Goal: Information Seeking & Learning: Learn about a topic

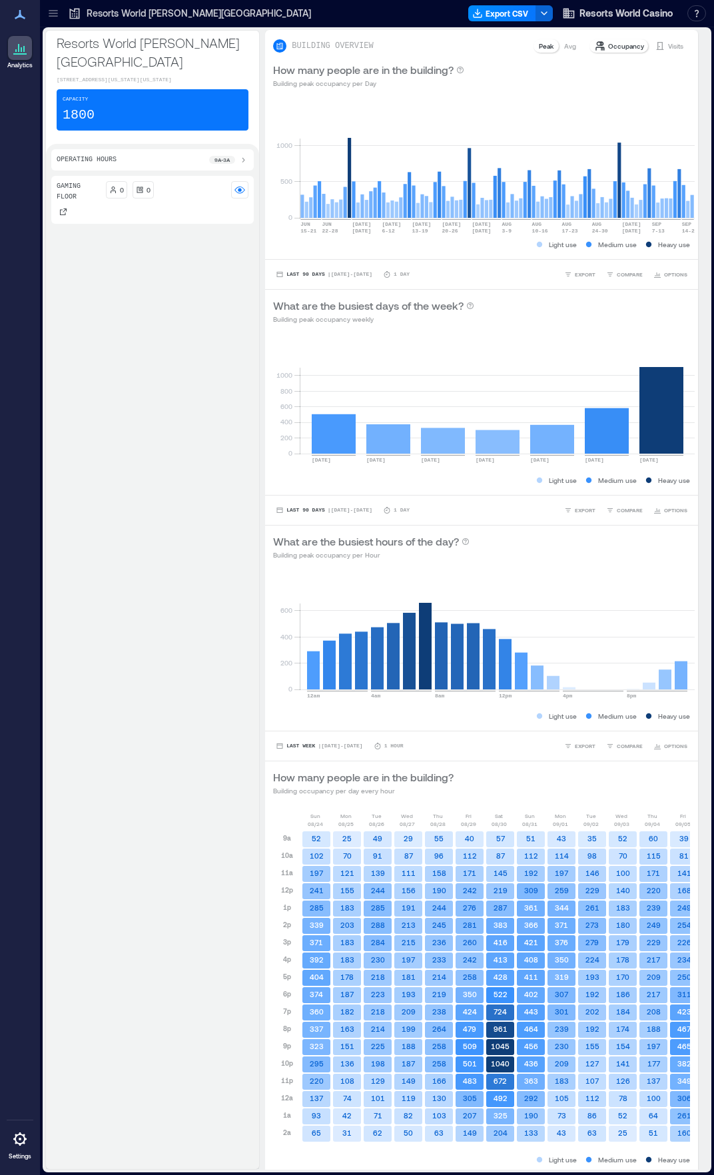
click at [273, 973] on div "5p" at bounding box center [287, 976] width 28 height 17
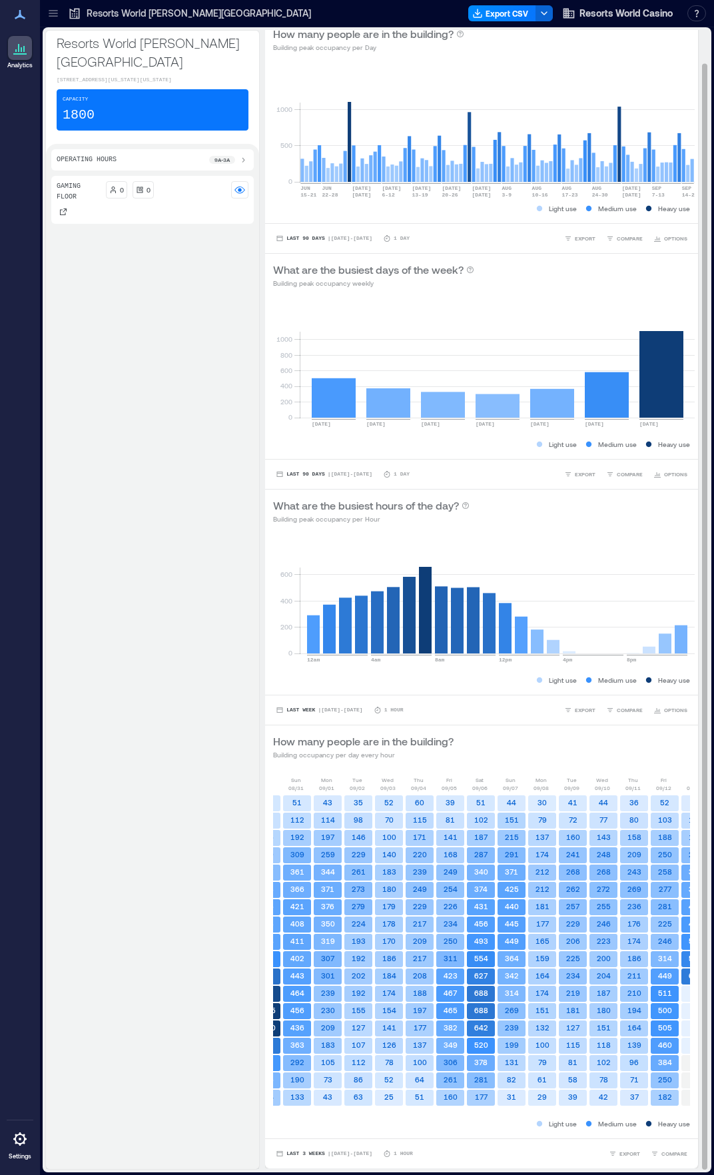
scroll to position [0, 250]
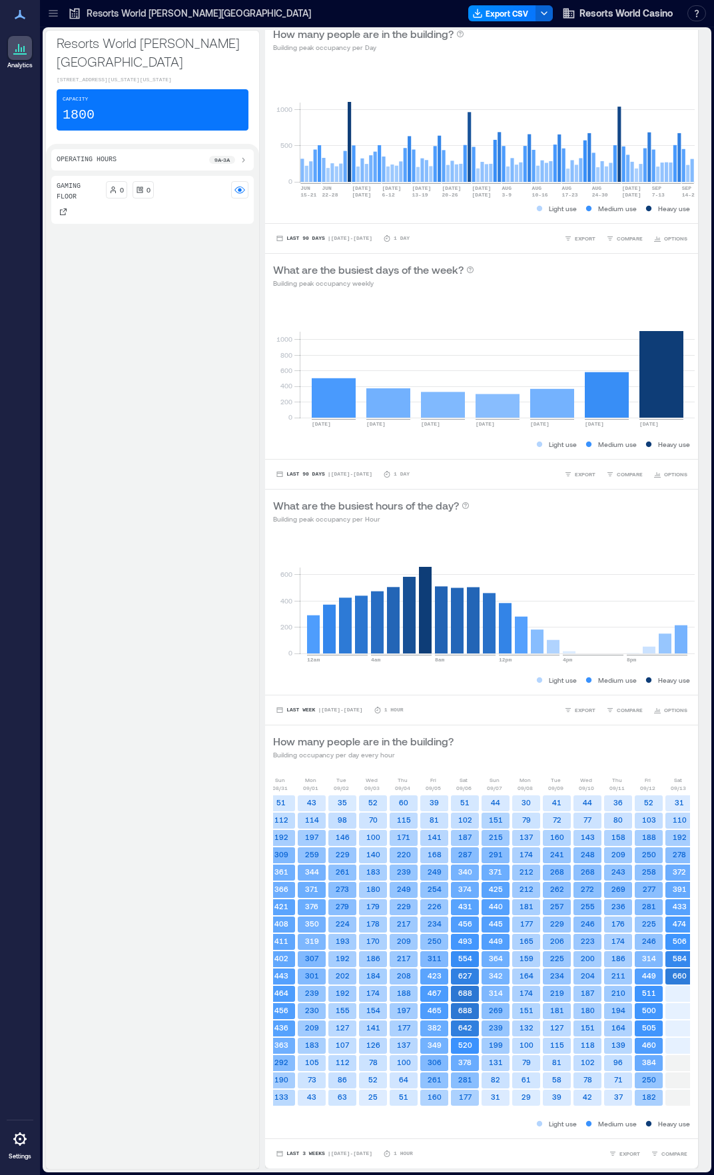
click at [215, 1047] on div "Gaming Floor 0 0" at bounding box center [152, 670] width 202 height 988
click at [209, 962] on div "Gaming Floor 0 0" at bounding box center [152, 670] width 202 height 988
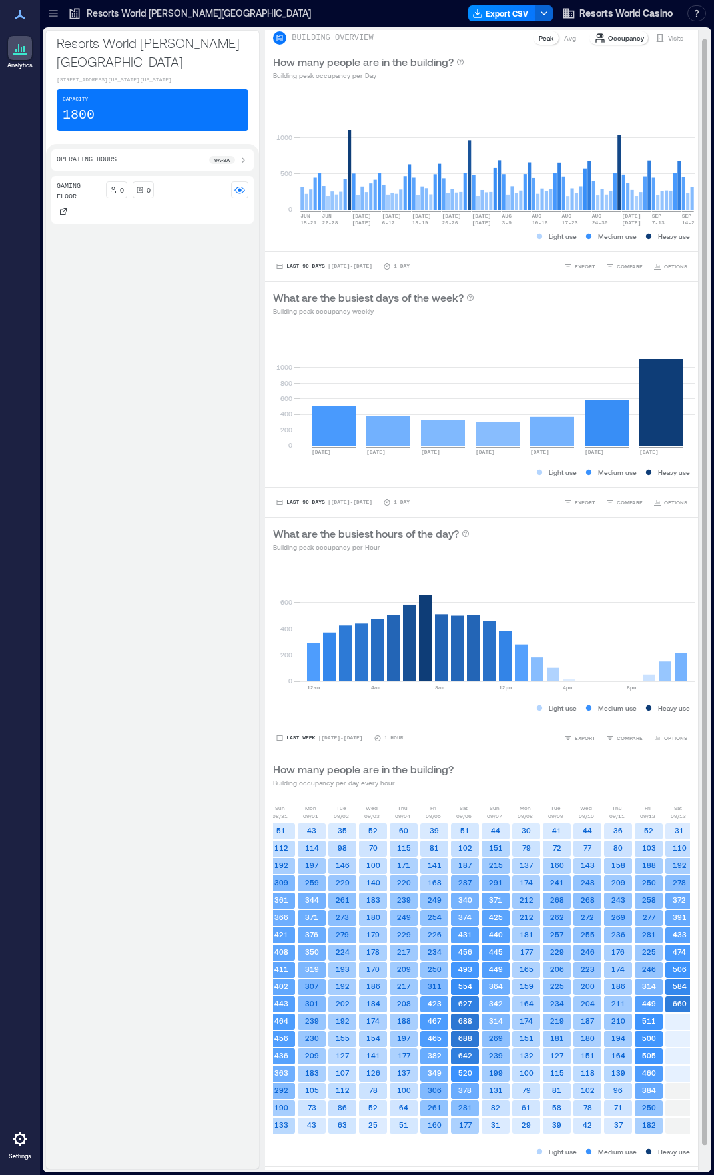
scroll to position [0, 0]
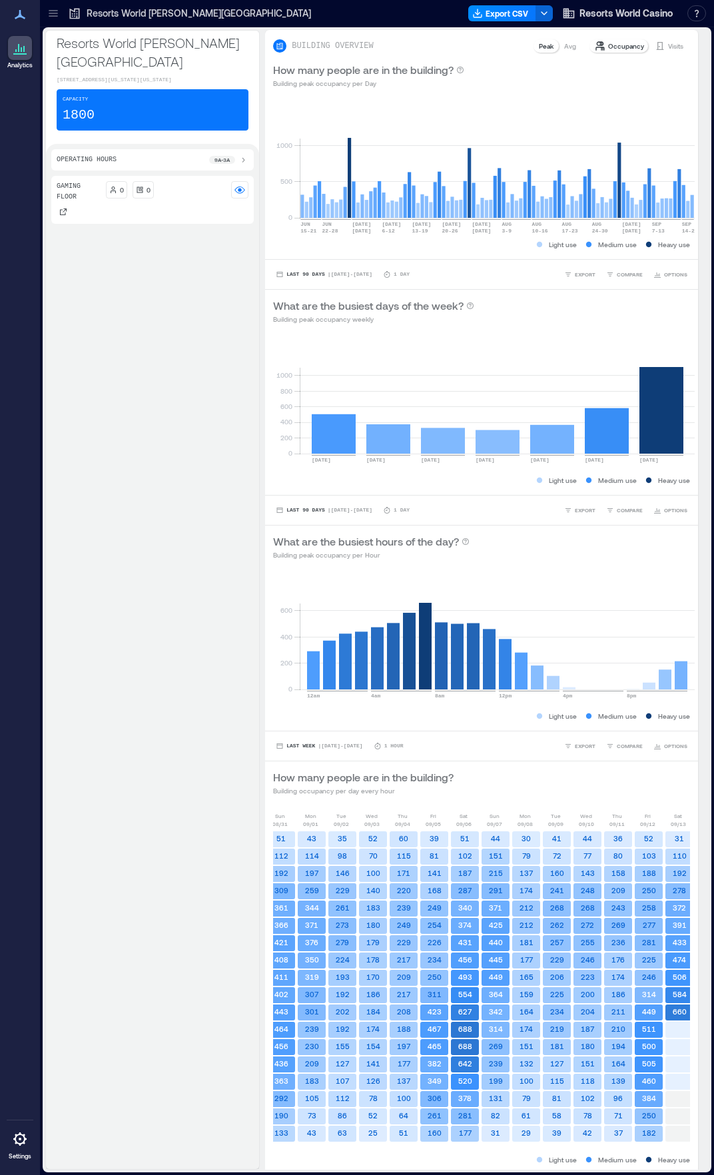
click at [238, 155] on icon at bounding box center [243, 160] width 11 height 11
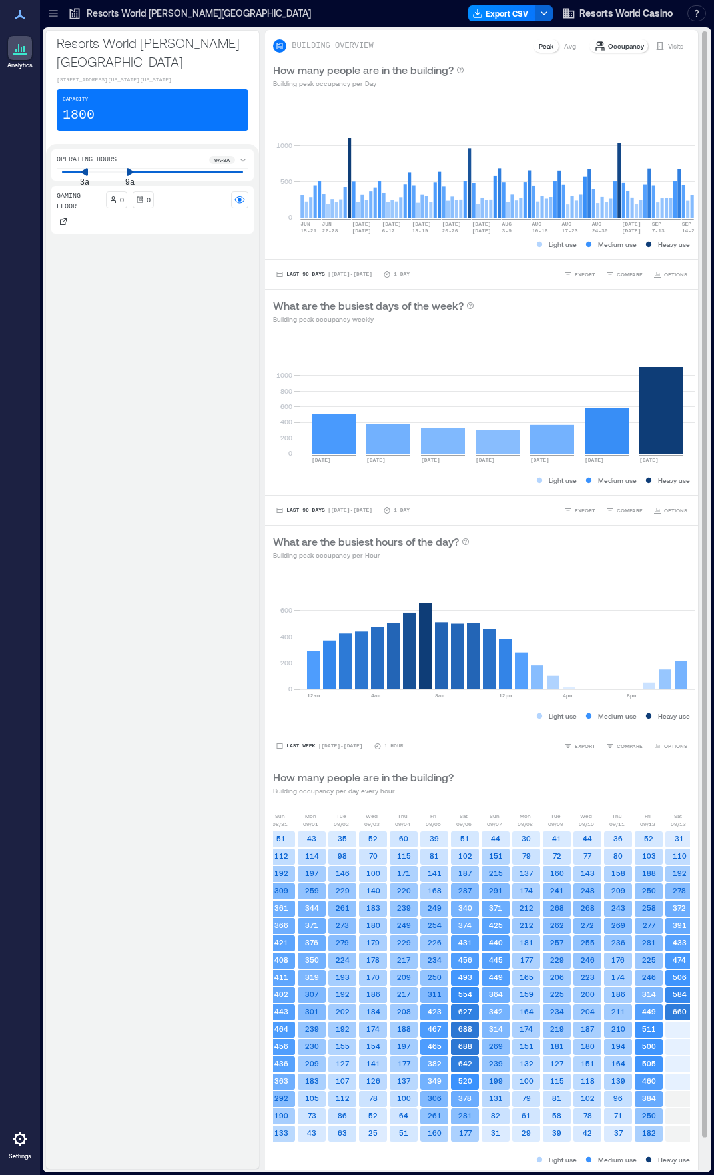
click at [453, 788] on div "How many people are in the building? Building occupancy per day every hour" at bounding box center [481, 782] width 417 height 27
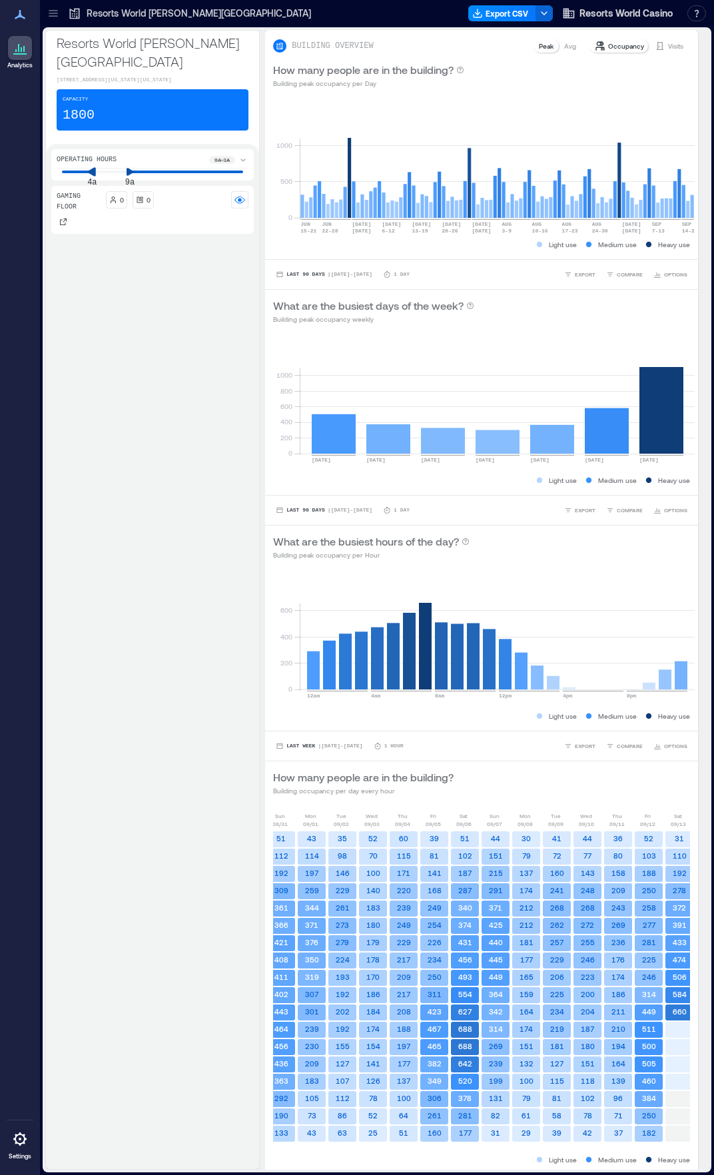
click at [87, 167] on icon at bounding box center [91, 171] width 9 height 9
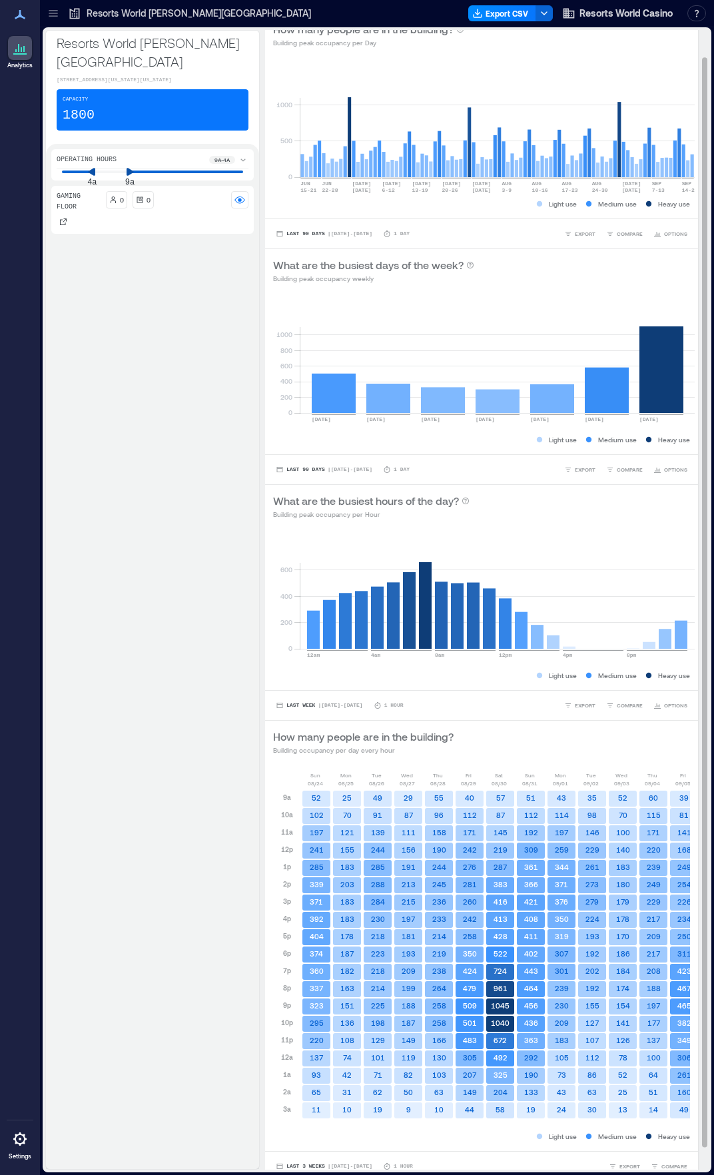
scroll to position [52, 0]
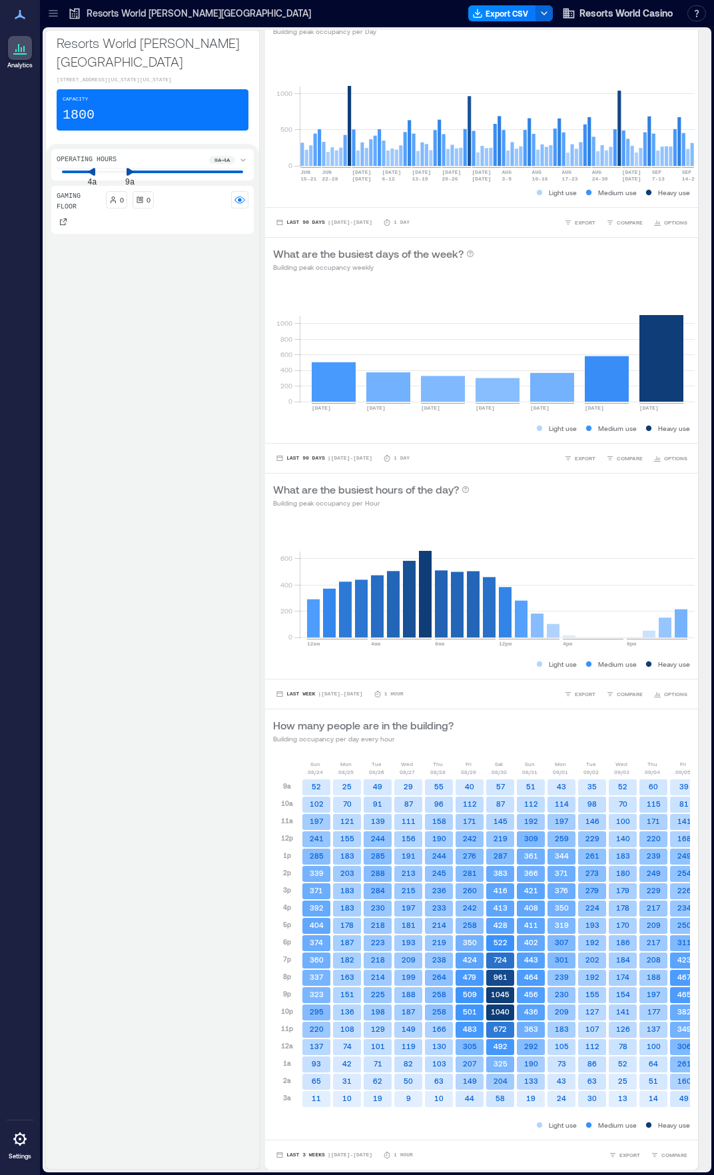
click at [238, 155] on icon at bounding box center [243, 160] width 11 height 11
click at [231, 183] on div at bounding box center [239, 189] width 17 height 17
click at [234, 184] on rect at bounding box center [239, 189] width 11 height 11
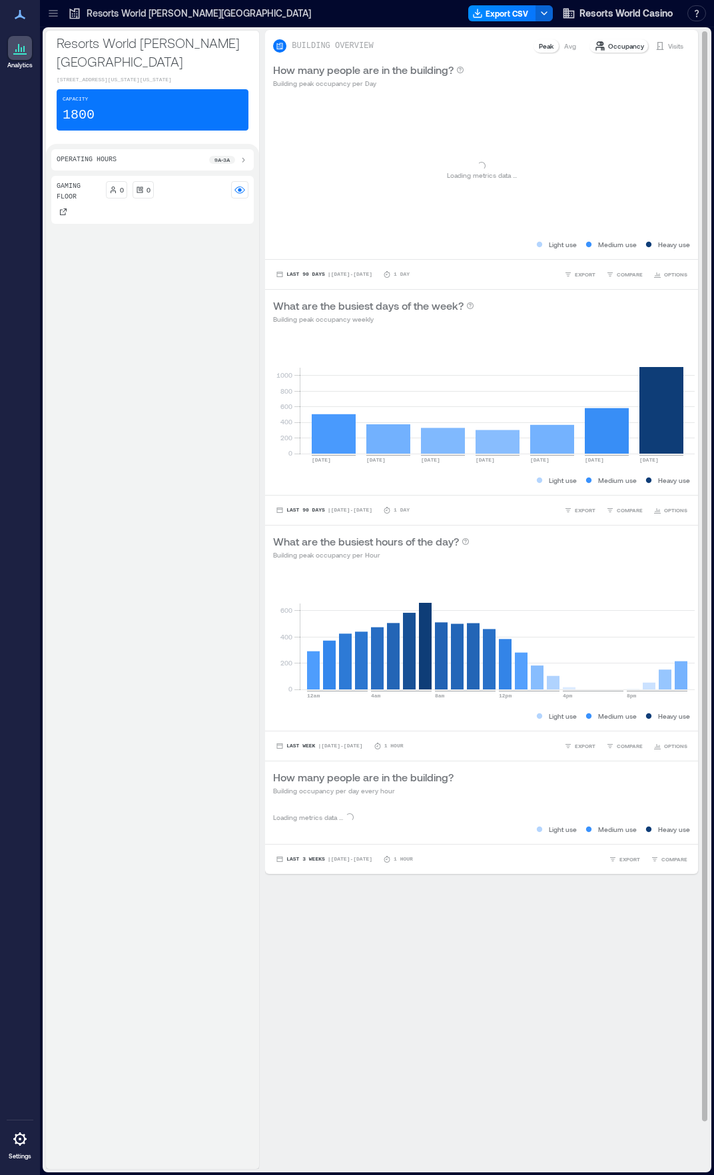
scroll to position [0, 0]
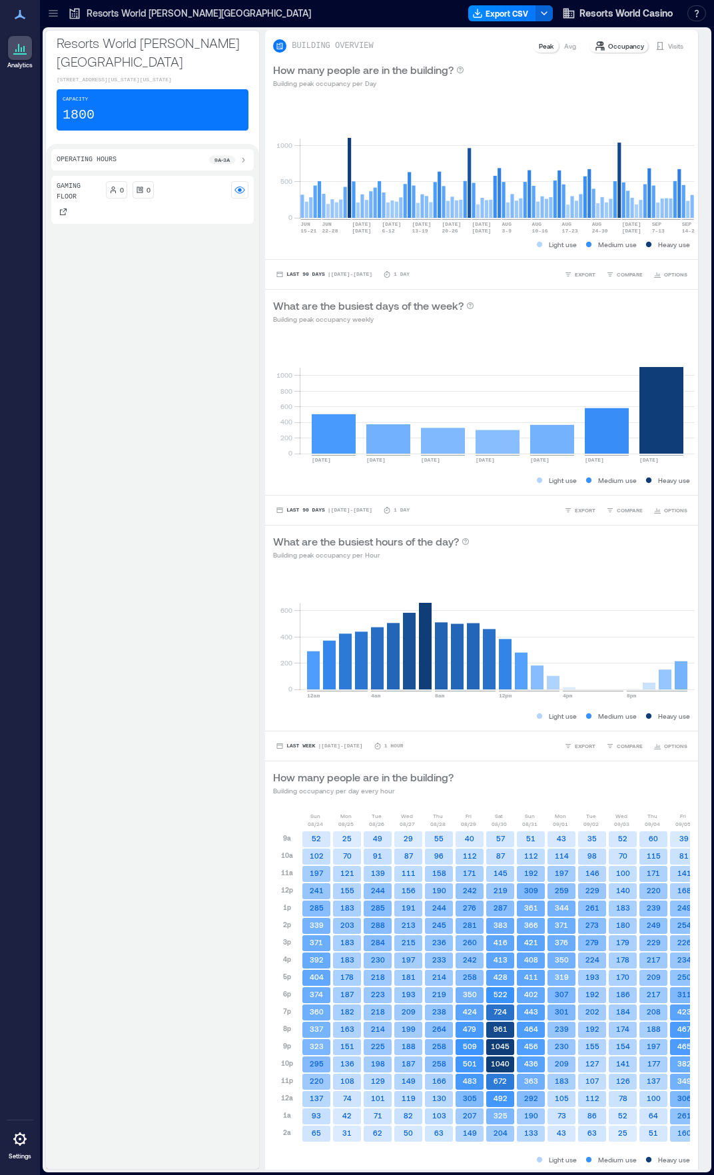
click at [205, 1004] on div "Gaming Floor 0 0" at bounding box center [152, 670] width 202 height 988
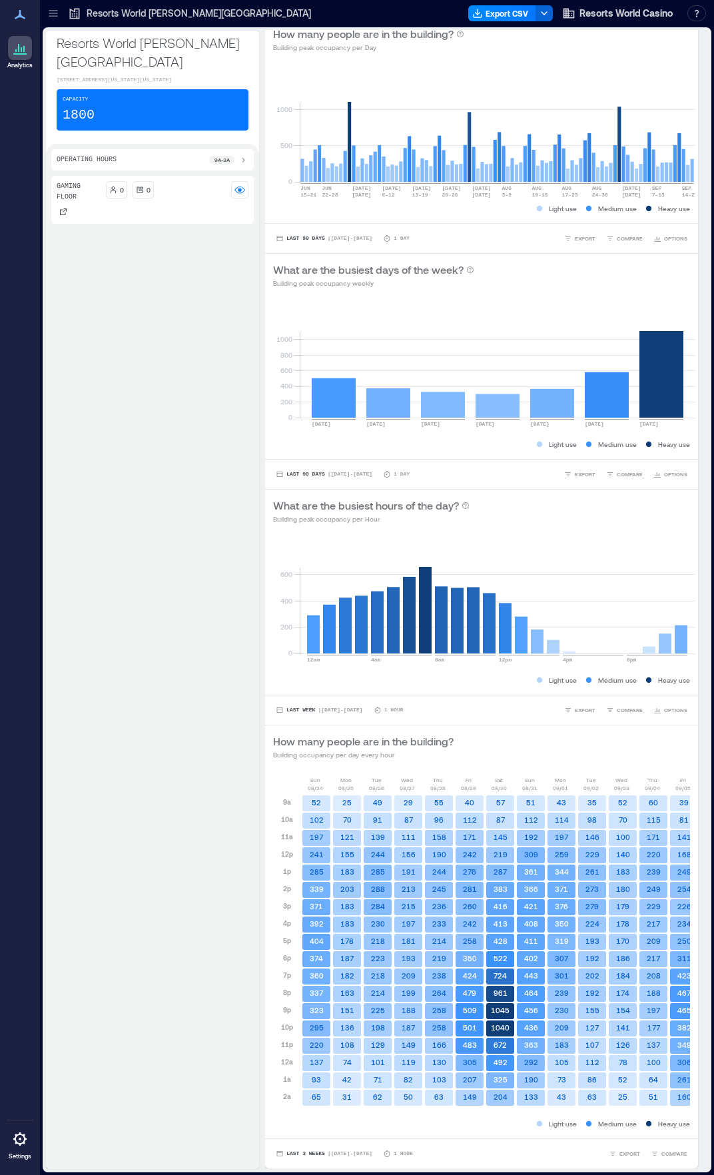
click at [238, 155] on icon at bounding box center [243, 160] width 11 height 11
click at [89, 167] on icon at bounding box center [92, 171] width 8 height 9
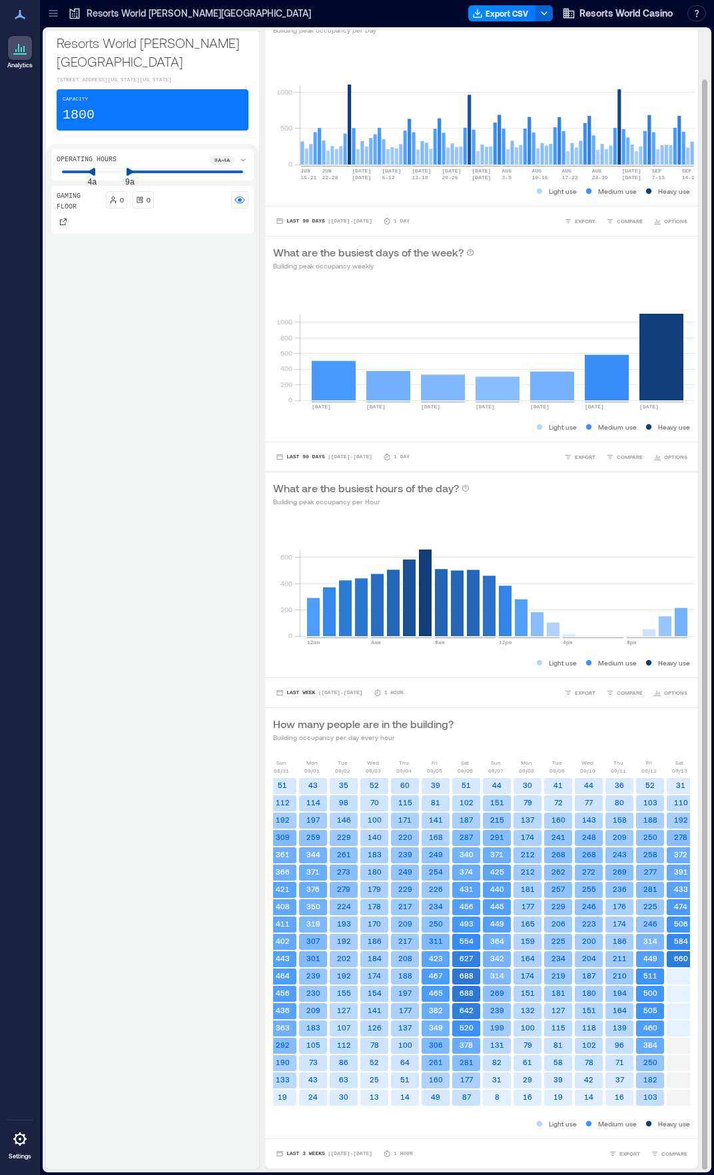
scroll to position [0, 250]
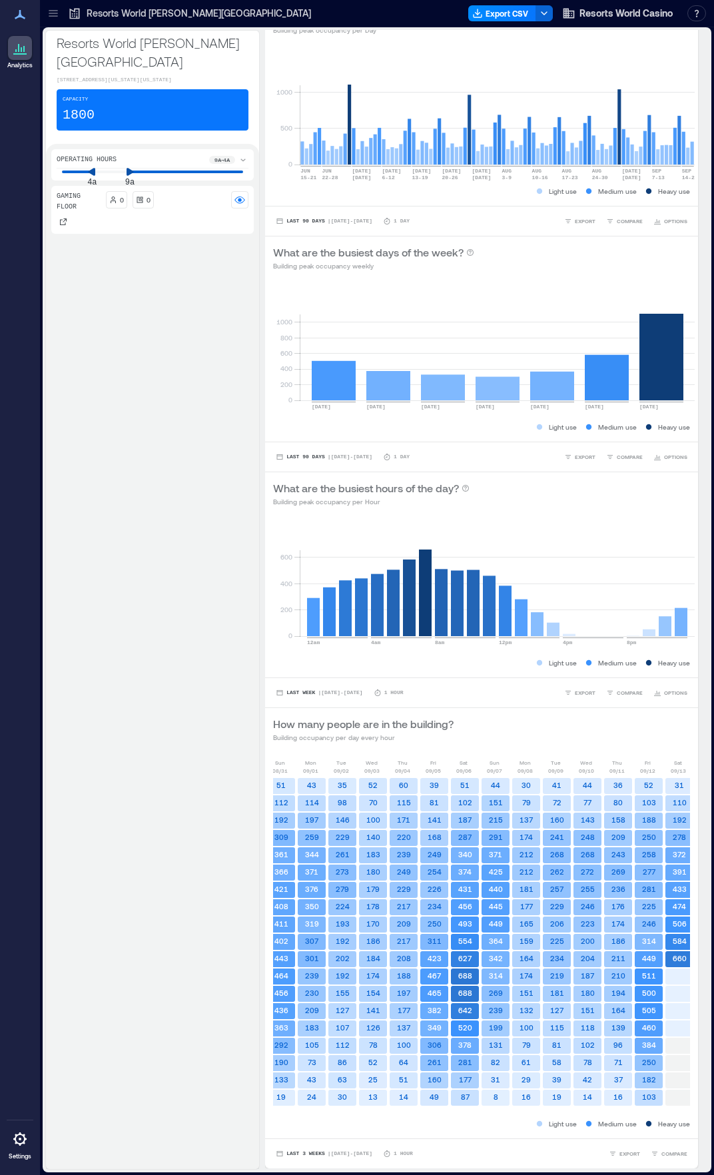
click at [58, 10] on icon at bounding box center [53, 13] width 13 height 13
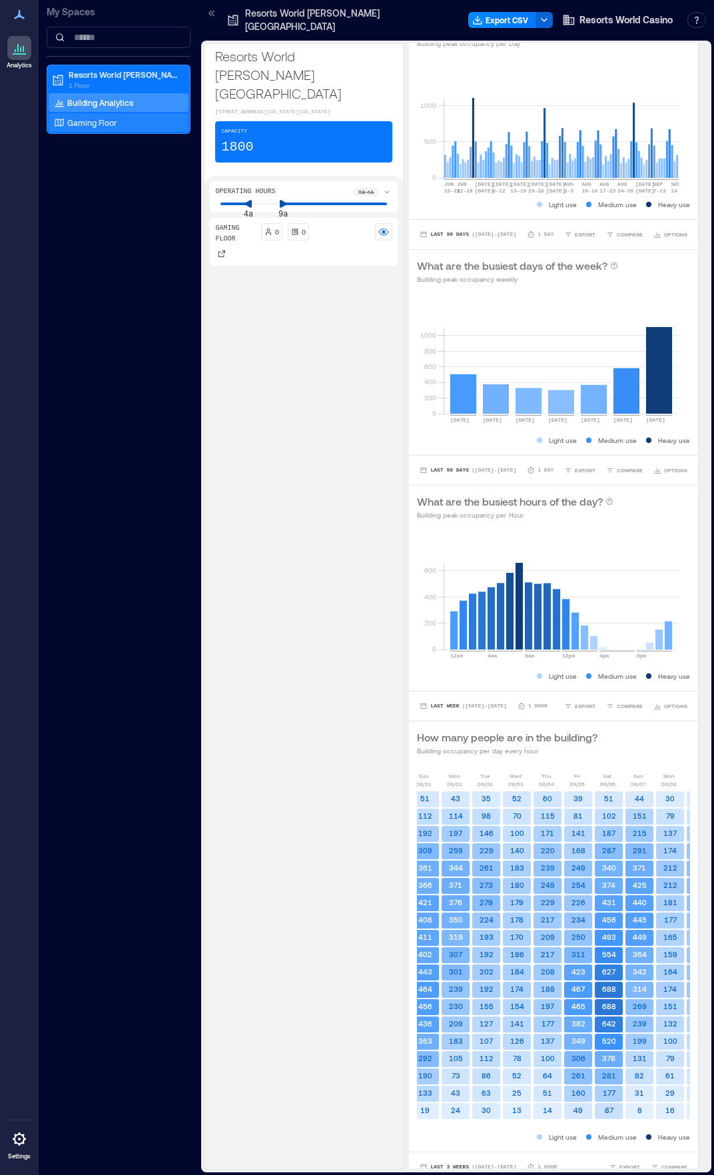
click at [85, 117] on p "Gaming Floor" at bounding box center [91, 122] width 49 height 11
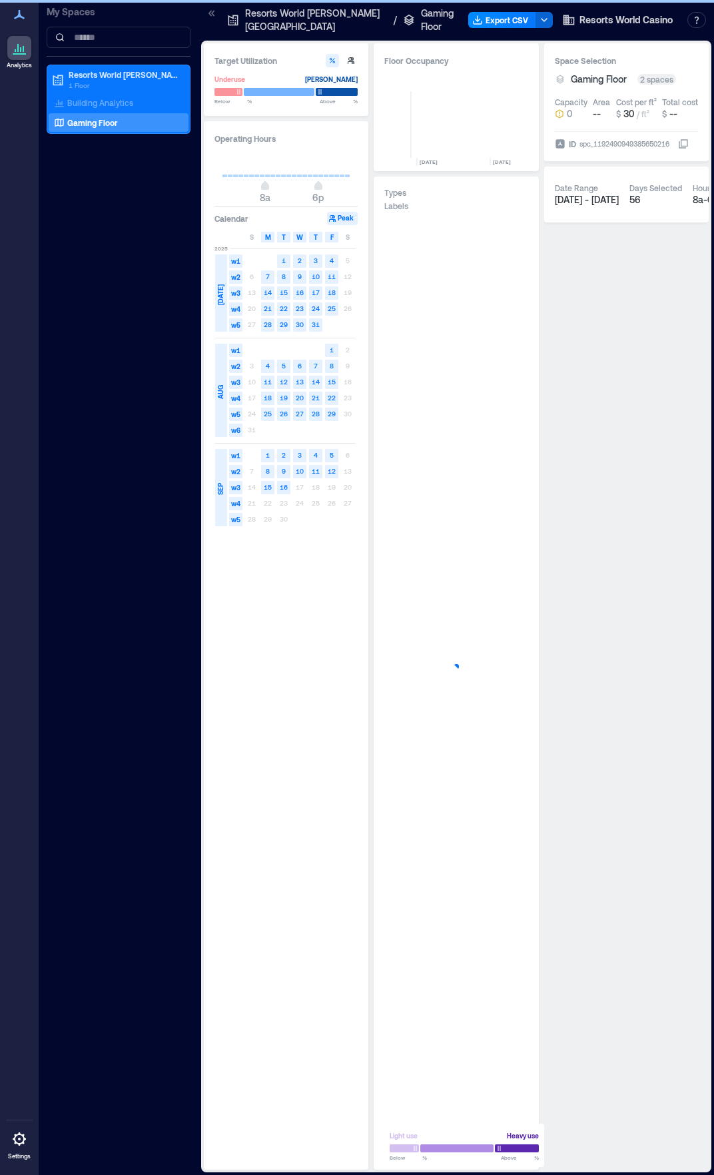
scroll to position [0, 2683]
click at [552, 564] on div "Target Utilization Underuse [PERSON_NAME] Below ** % Above ** % Operating Hours…" at bounding box center [456, 606] width 505 height 1126
click at [333, 476] on rect at bounding box center [331, 471] width 13 height 13
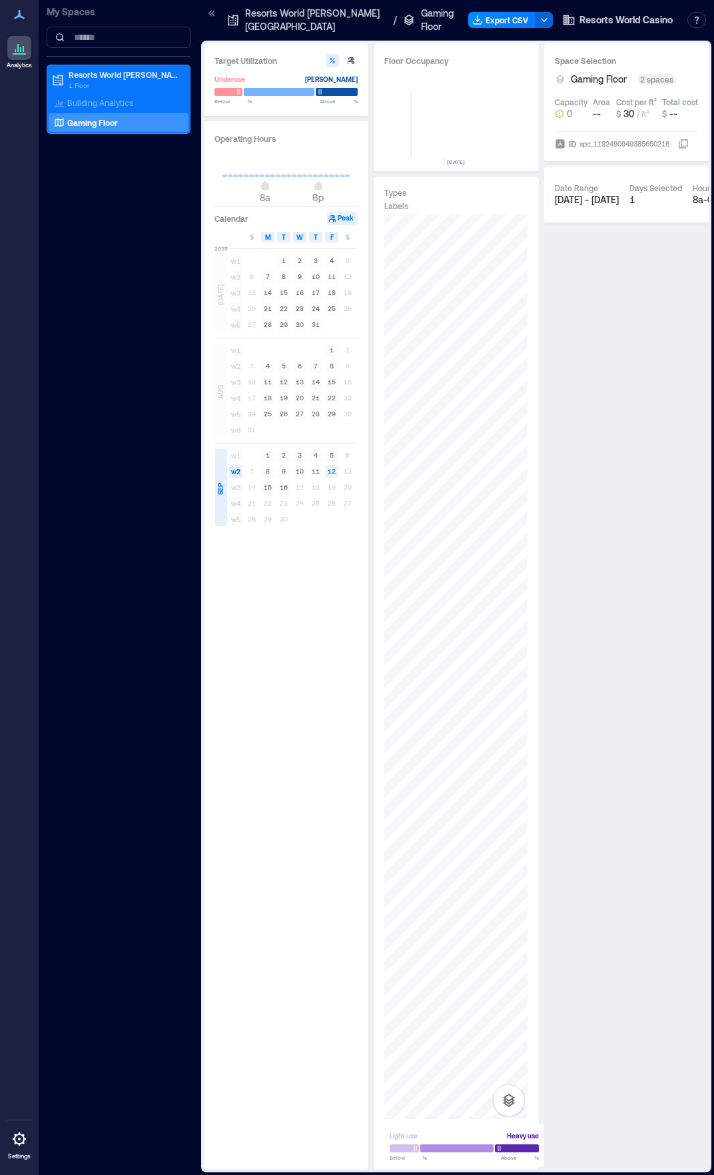
scroll to position [0, 2759]
click at [271, 487] on text "15" at bounding box center [268, 487] width 8 height 8
click at [334, 472] on text "12" at bounding box center [332, 471] width 8 height 8
click at [504, 391] on div "Target Utilization Underuse [PERSON_NAME] Below ** % Above ** % Operating Hours…" at bounding box center [456, 606] width 505 height 1126
drag, startPoint x: 595, startPoint y: 834, endPoint x: 679, endPoint y: 824, distance: 83.9
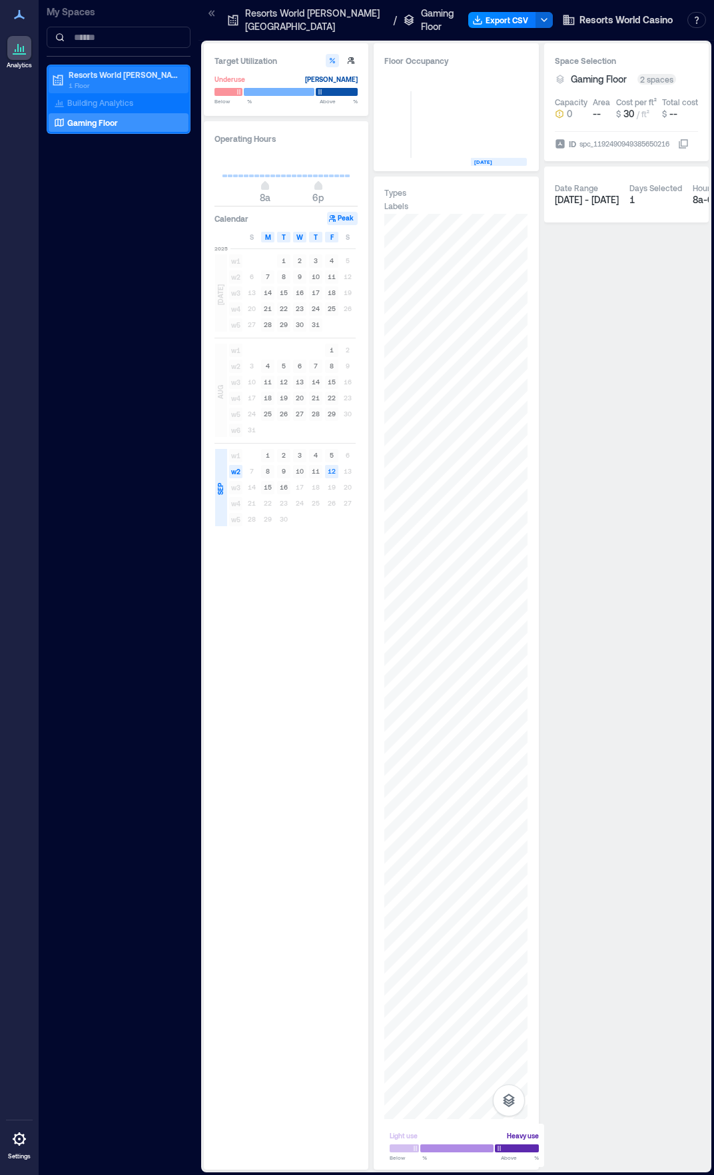
click at [105, 75] on p "Resorts World [PERSON_NAME][GEOGRAPHIC_DATA]" at bounding box center [125, 74] width 112 height 11
click at [103, 80] on p "1 Floor" at bounding box center [125, 85] width 112 height 11
click at [94, 100] on p "Building Analytics" at bounding box center [100, 102] width 66 height 11
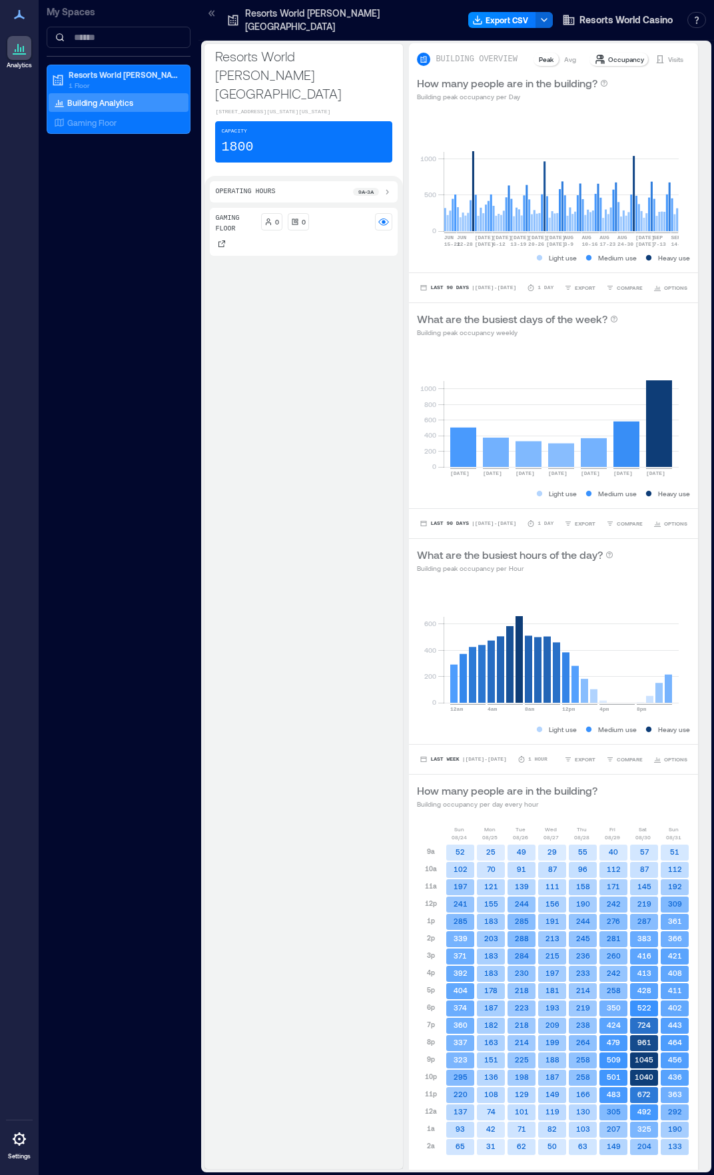
click at [344, 121] on div "Capacity 1800" at bounding box center [303, 141] width 177 height 41
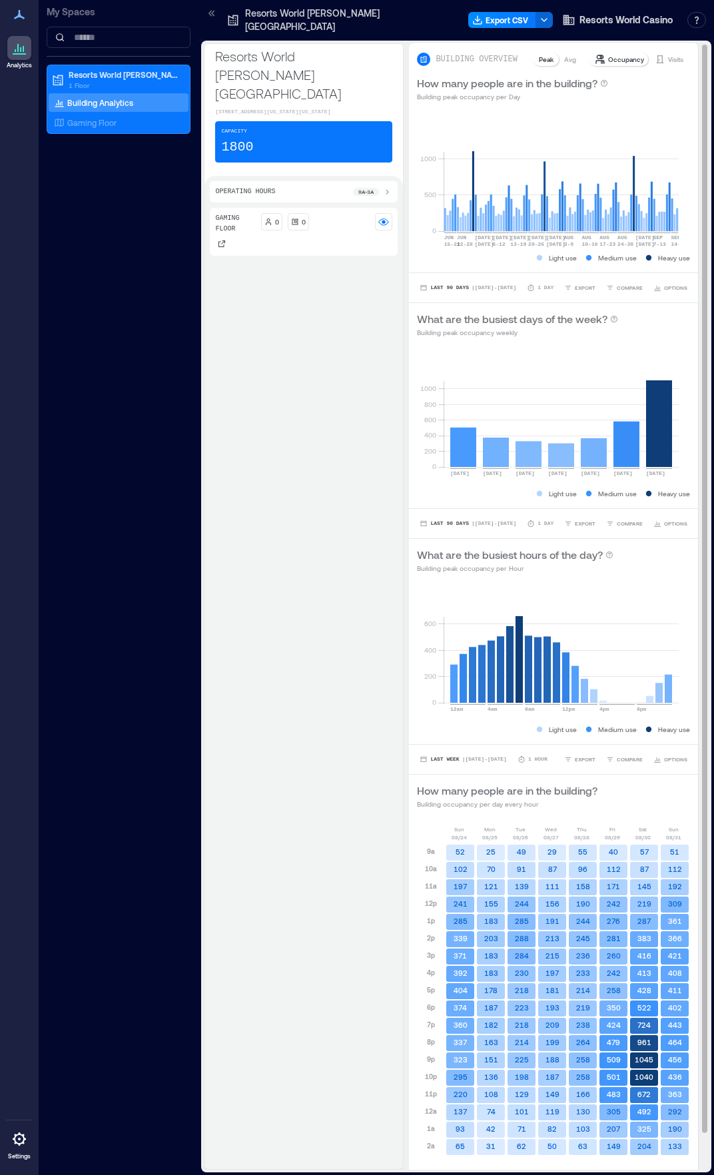
click at [608, 54] on p "Occupancy" at bounding box center [626, 59] width 36 height 11
click at [668, 54] on p "Visits" at bounding box center [675, 59] width 15 height 11
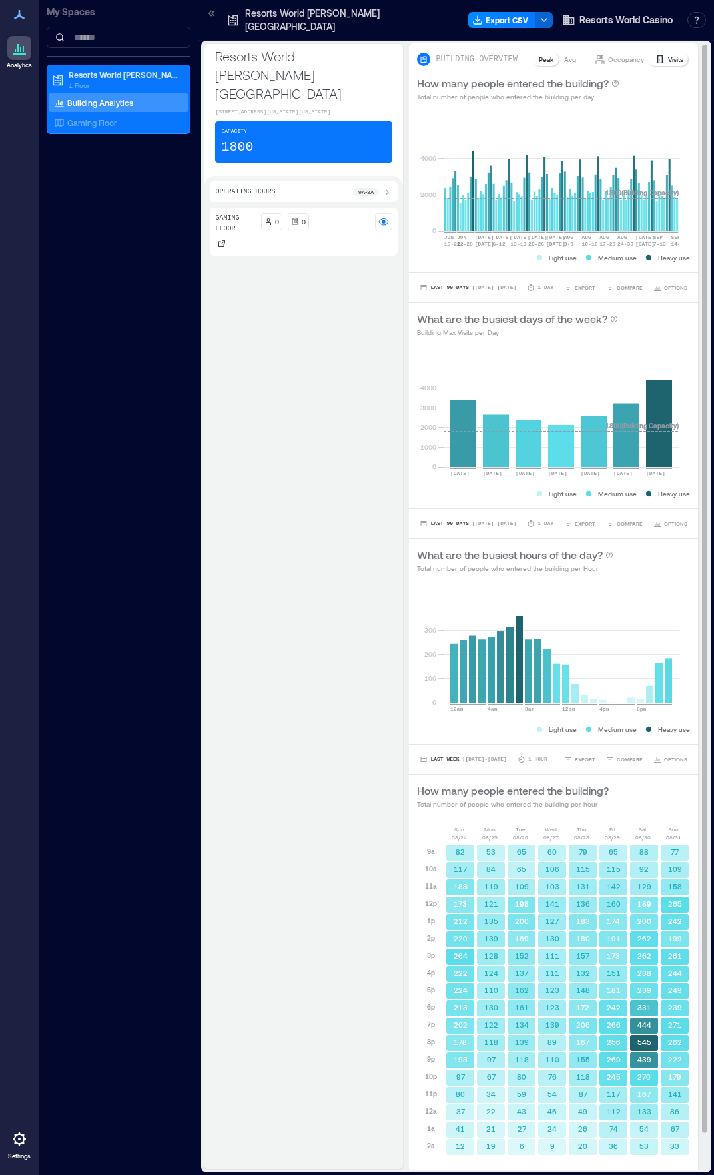
click at [610, 54] on p "Occupancy" at bounding box center [626, 59] width 36 height 11
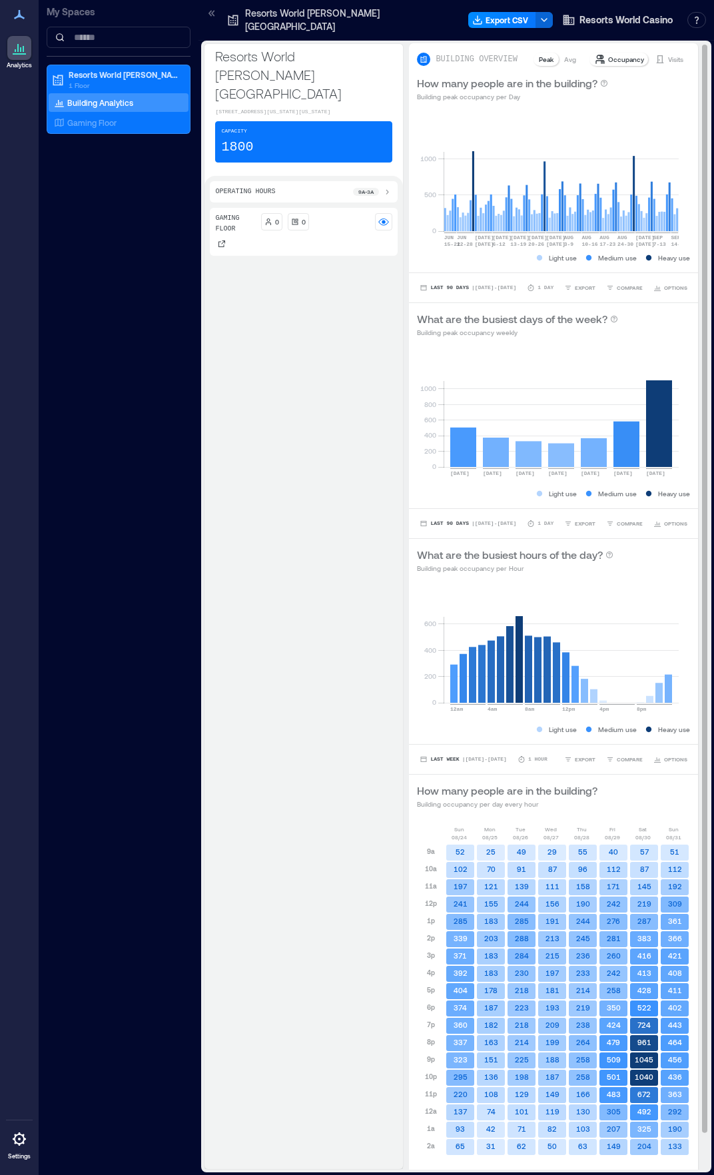
click at [559, 53] on div "Avg" at bounding box center [570, 59] width 23 height 13
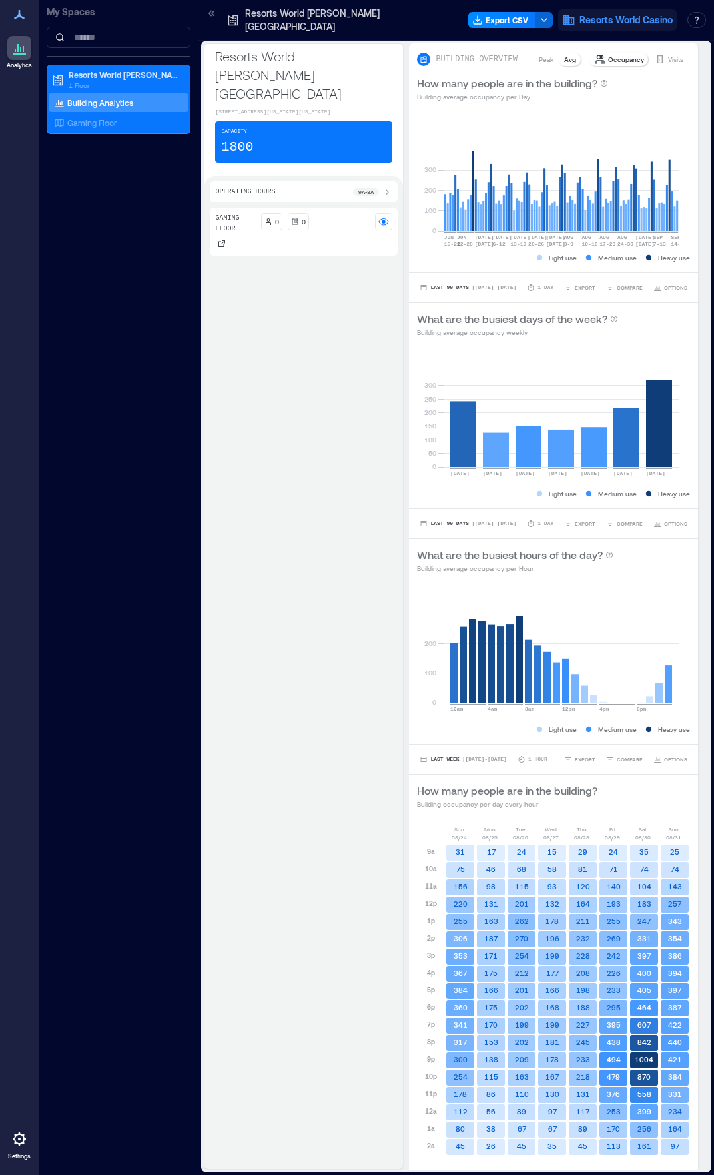
click at [651, 15] on span "Resorts World Casino" at bounding box center [625, 19] width 93 height 13
click at [284, 250] on div "Gaming Floor 0 0" at bounding box center [304, 686] width 188 height 956
